Goal: Task Accomplishment & Management: Manage account settings

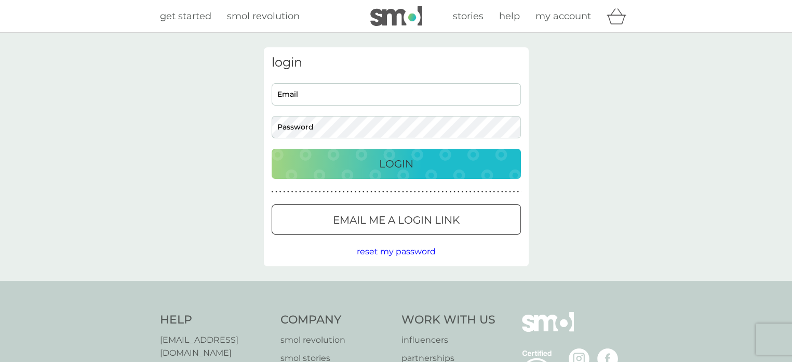
type input "janeclarke81@yahoo.co.uk"
click at [400, 164] on p "Login" at bounding box center [396, 163] width 34 height 17
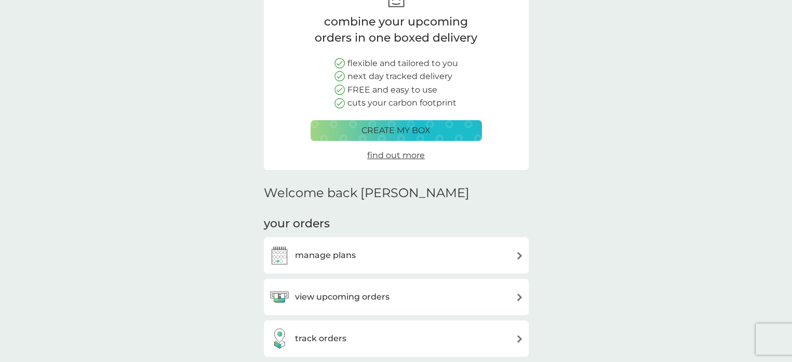
scroll to position [104, 0]
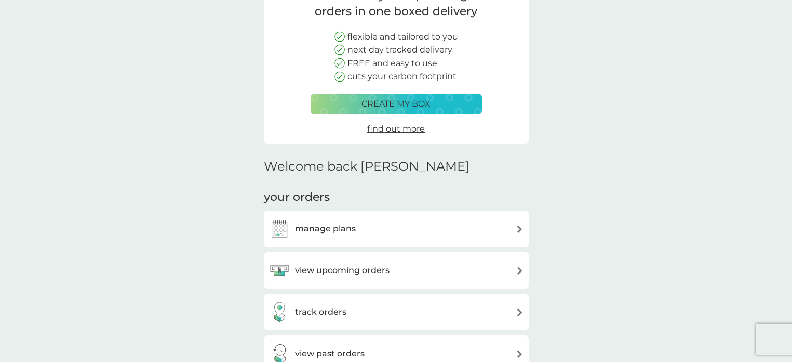
click at [518, 230] on img at bounding box center [520, 229] width 8 height 8
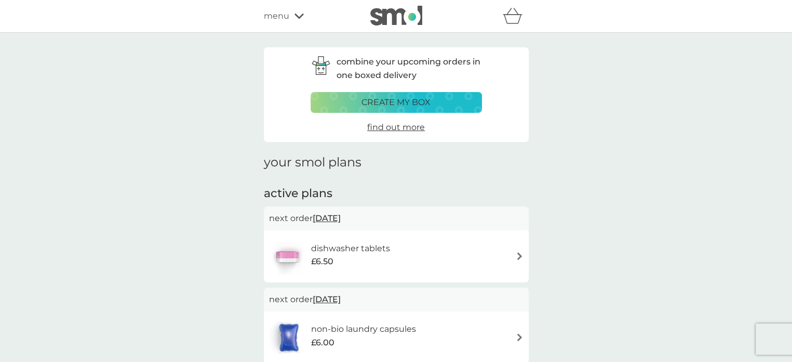
click at [336, 218] on span "[DATE]" at bounding box center [327, 218] width 28 height 20
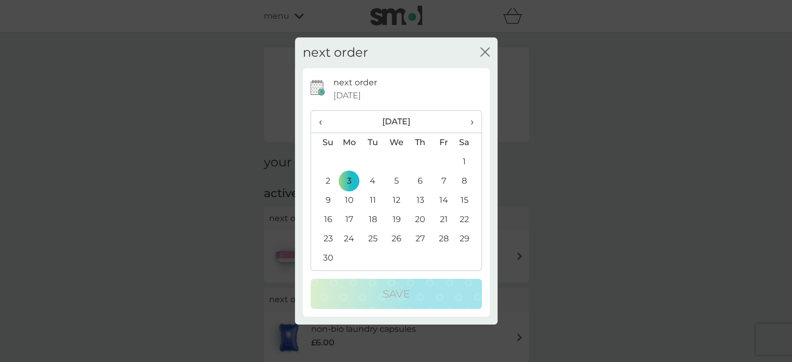
click at [321, 124] on span "‹" at bounding box center [324, 122] width 11 height 22
click at [398, 236] on td "29" at bounding box center [397, 238] width 24 height 19
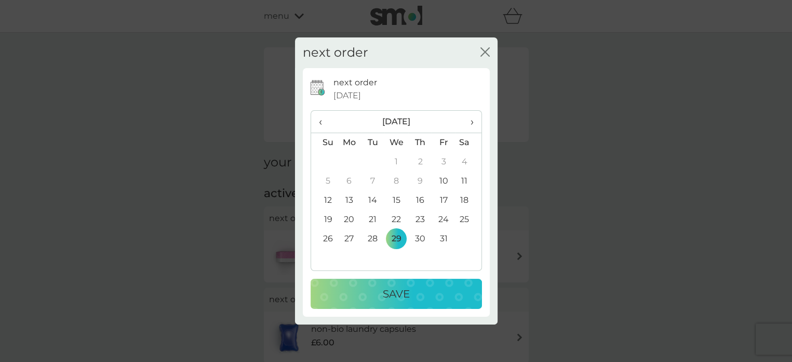
click at [392, 293] on p "Save" at bounding box center [396, 293] width 27 height 17
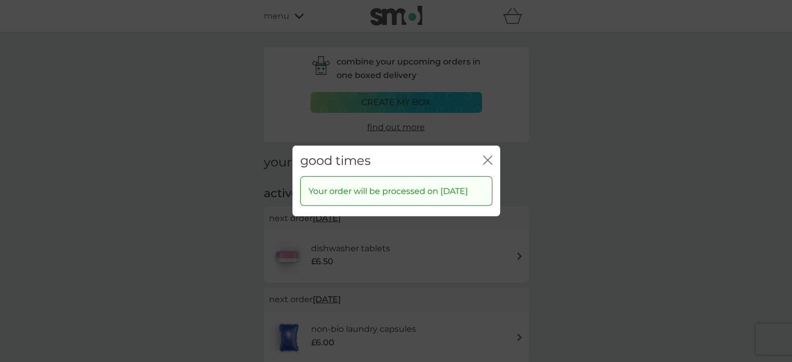
click at [488, 155] on icon "close" at bounding box center [487, 159] width 9 height 9
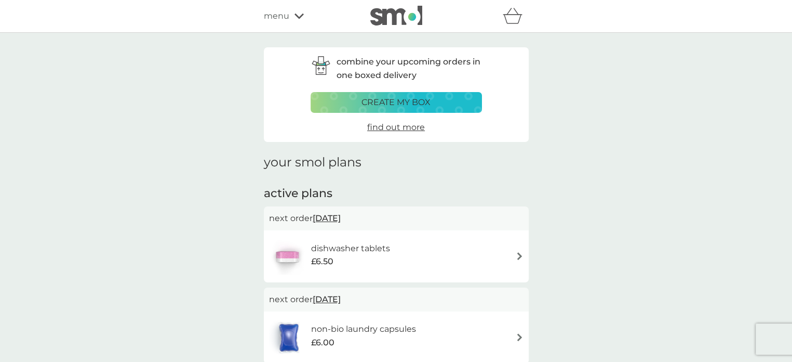
click at [332, 297] on span "[DATE]" at bounding box center [327, 299] width 28 height 20
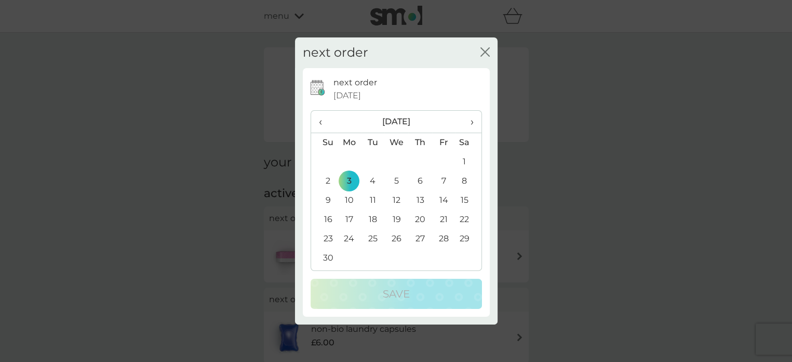
click at [320, 121] on span "‹" at bounding box center [324, 122] width 11 height 22
click at [397, 239] on td "29" at bounding box center [397, 238] width 24 height 19
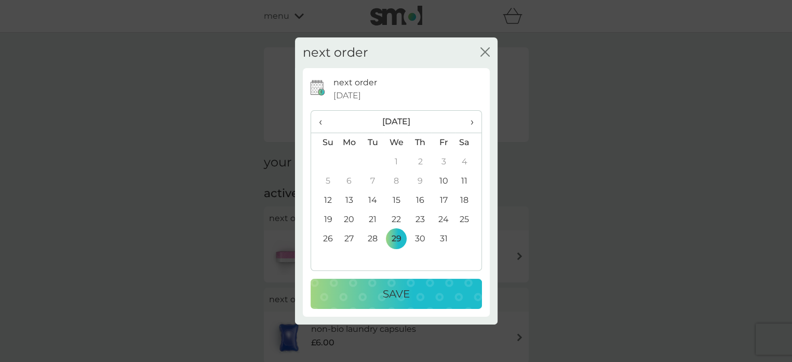
click at [392, 294] on p "Save" at bounding box center [396, 293] width 27 height 17
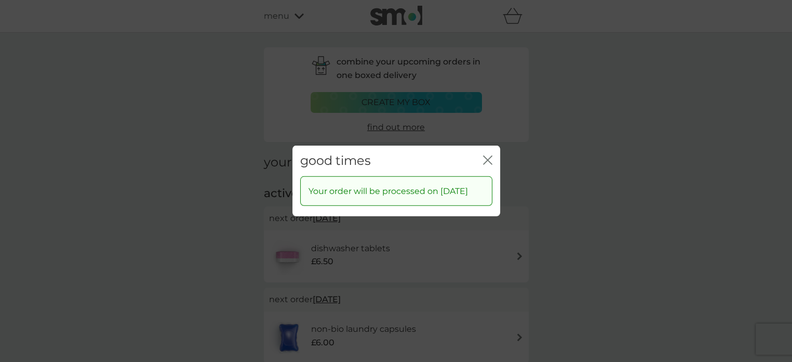
click at [487, 155] on icon "close" at bounding box center [487, 159] width 9 height 9
